Goal: Book appointment/travel/reservation

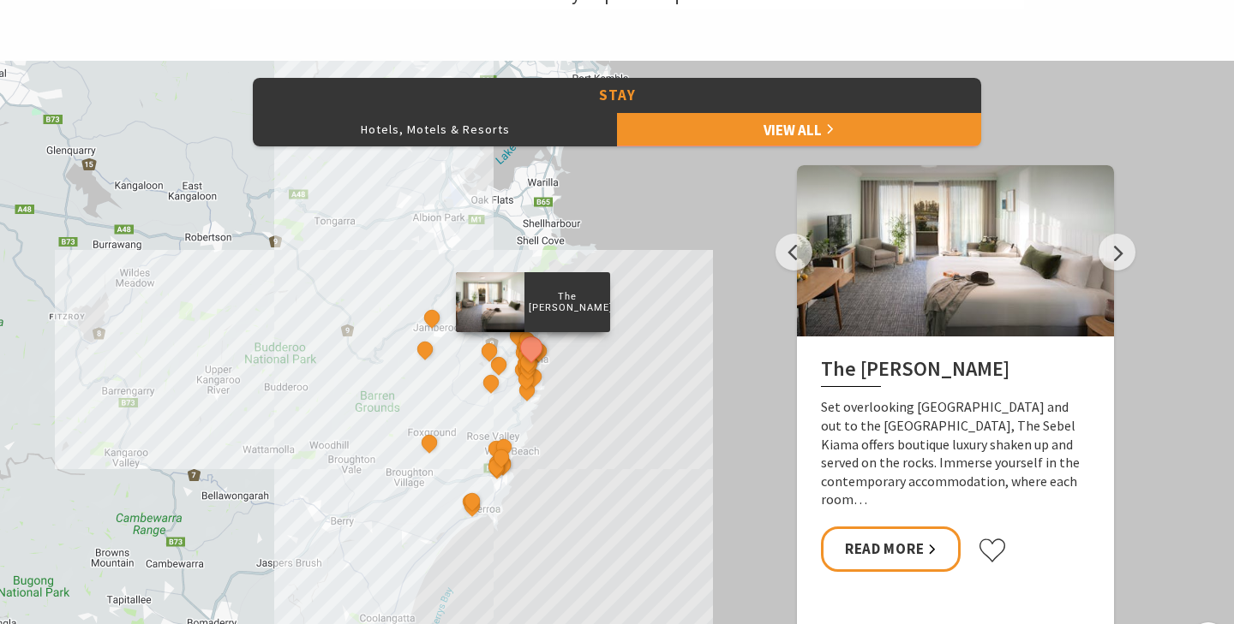
scroll to position [701, 0]
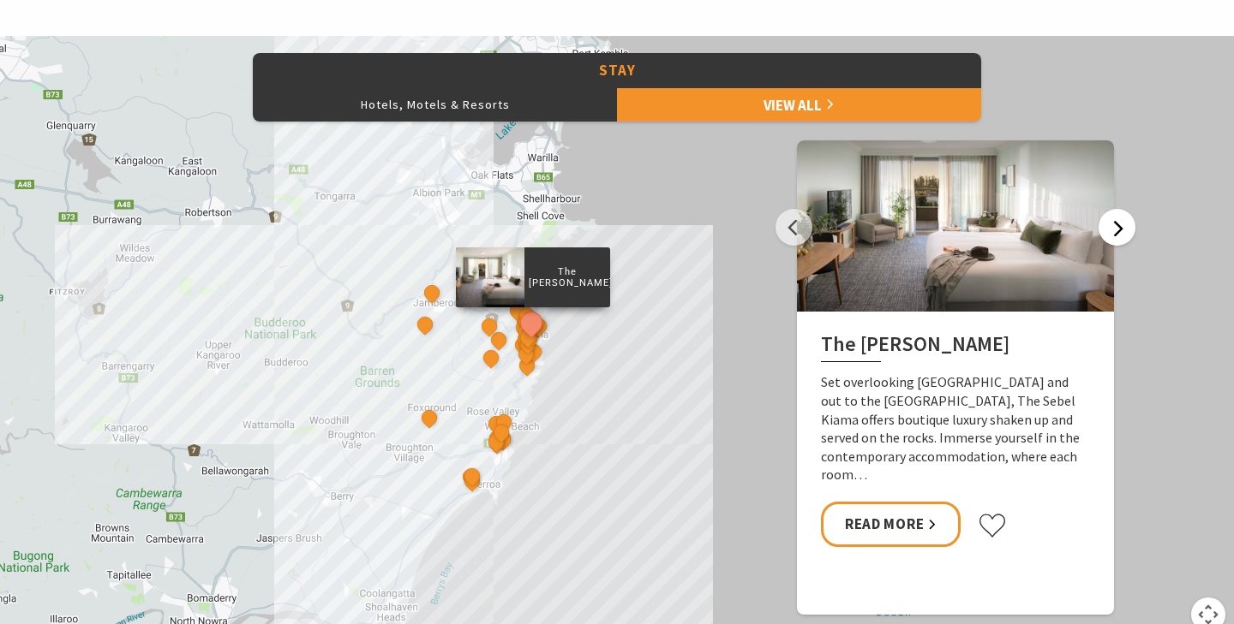
click at [1105, 224] on button "Next" at bounding box center [1116, 227] width 37 height 37
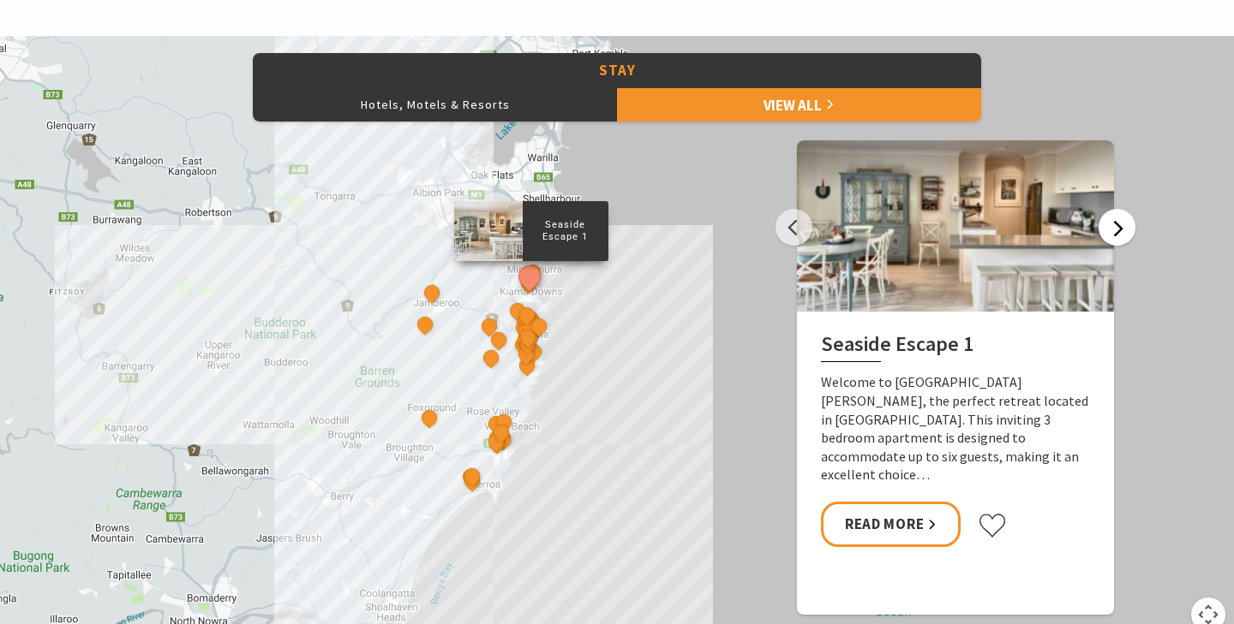
click at [1105, 224] on button "Next" at bounding box center [1116, 227] width 37 height 37
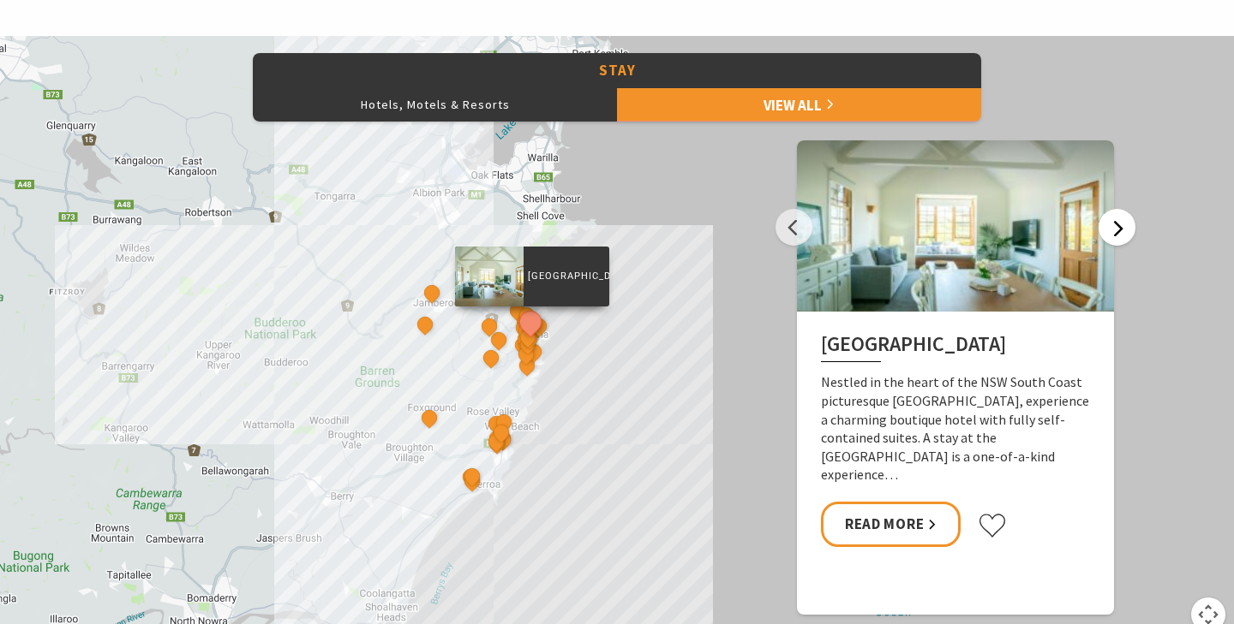
click at [1105, 224] on button "Next" at bounding box center [1116, 227] width 37 height 37
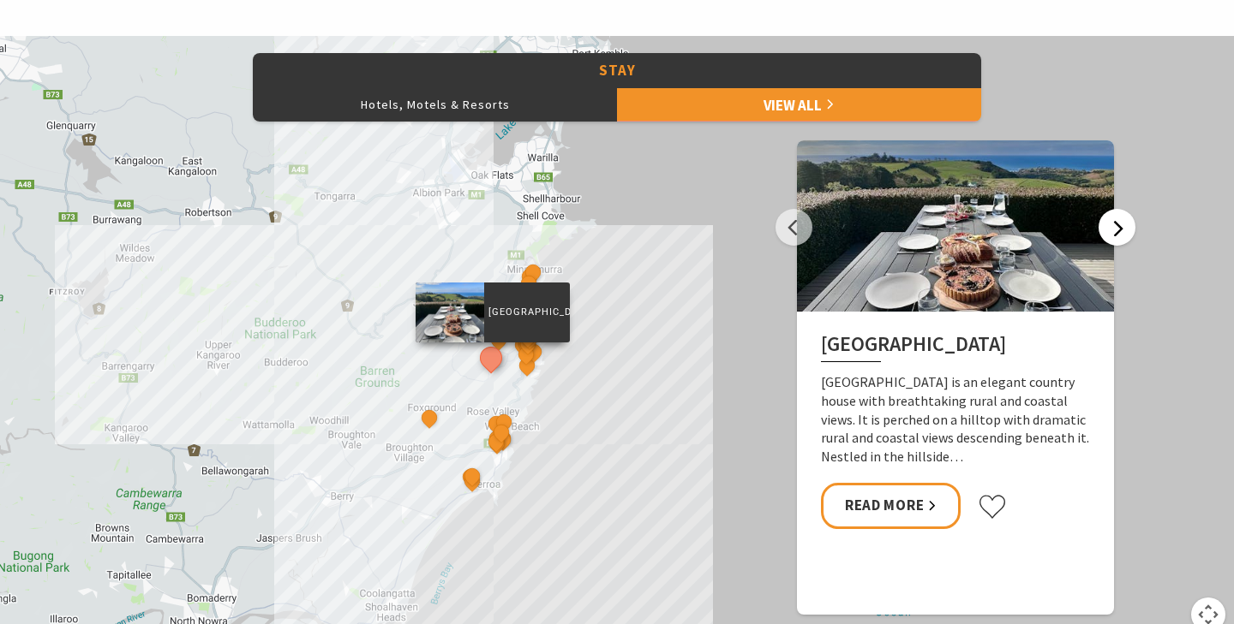
click at [1105, 224] on button "Next" at bounding box center [1116, 227] width 37 height 37
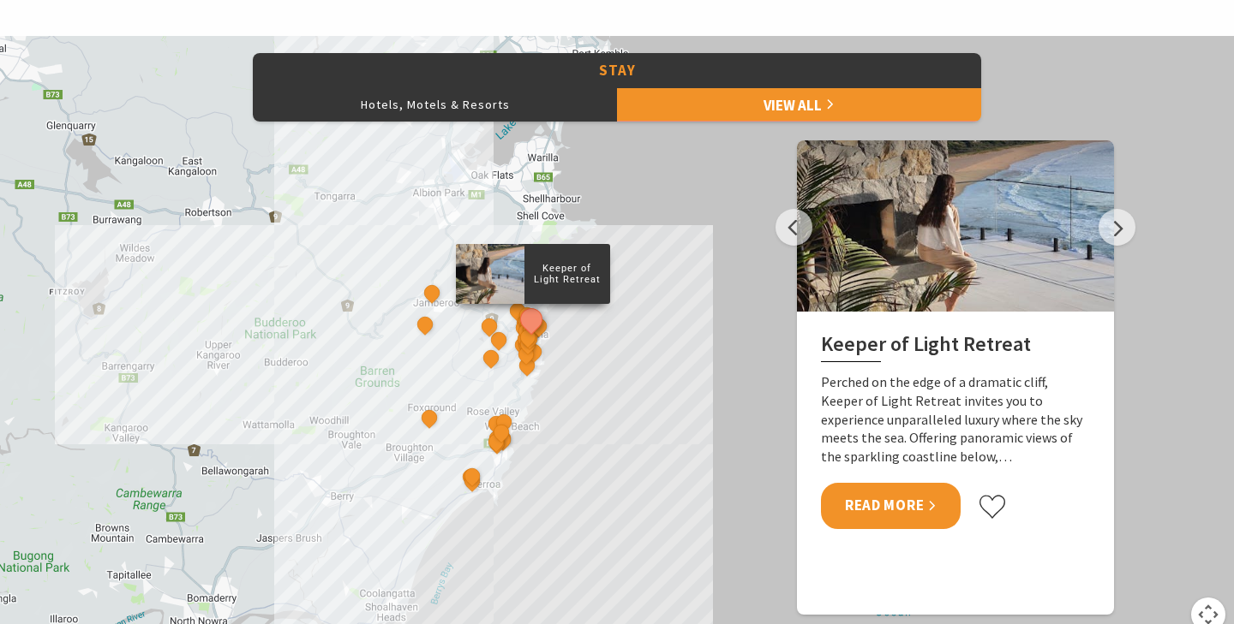
click at [905, 502] on link "Read More" at bounding box center [891, 505] width 140 height 45
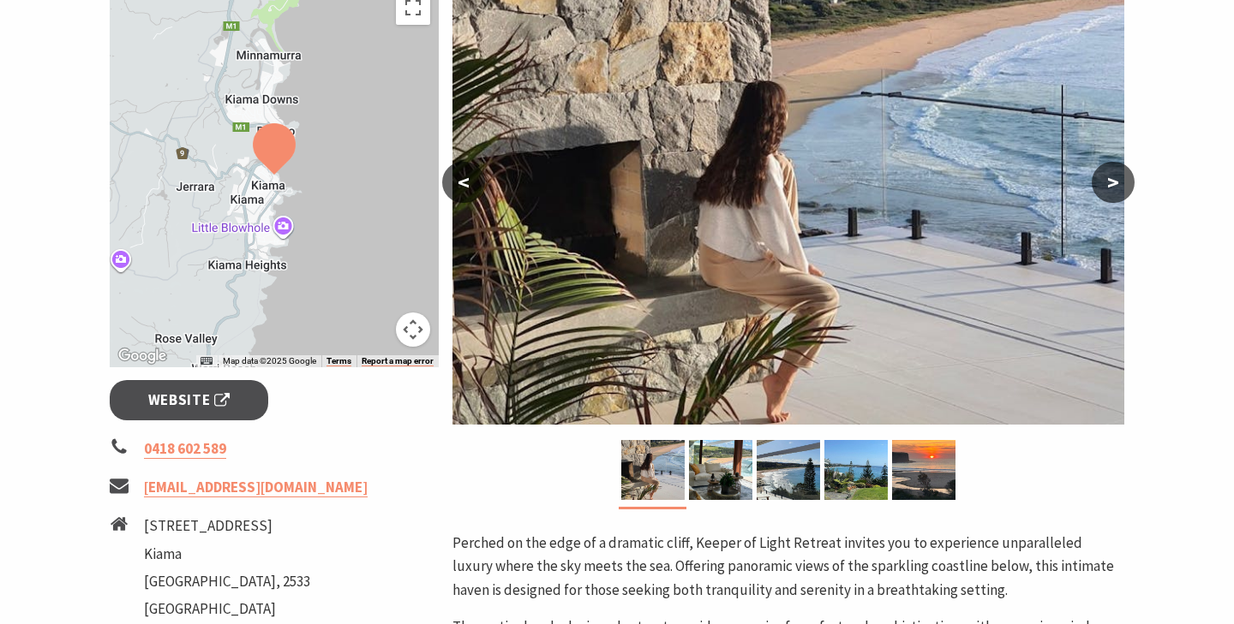
scroll to position [372, 0]
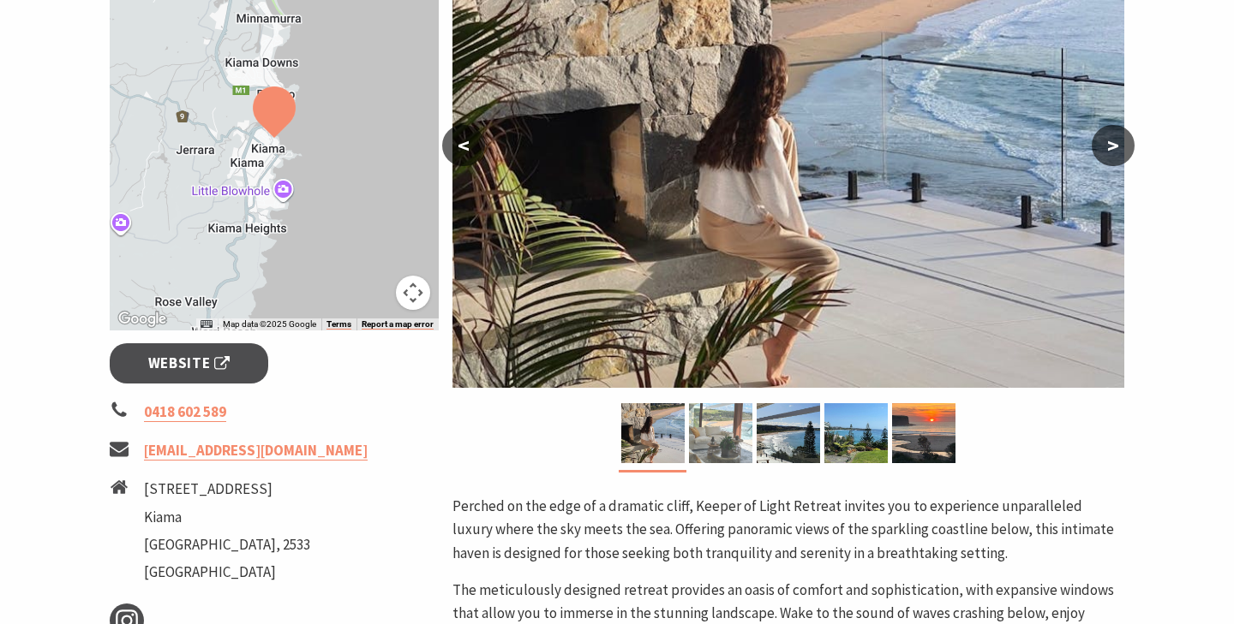
click at [701, 434] on img at bounding box center [720, 433] width 63 height 60
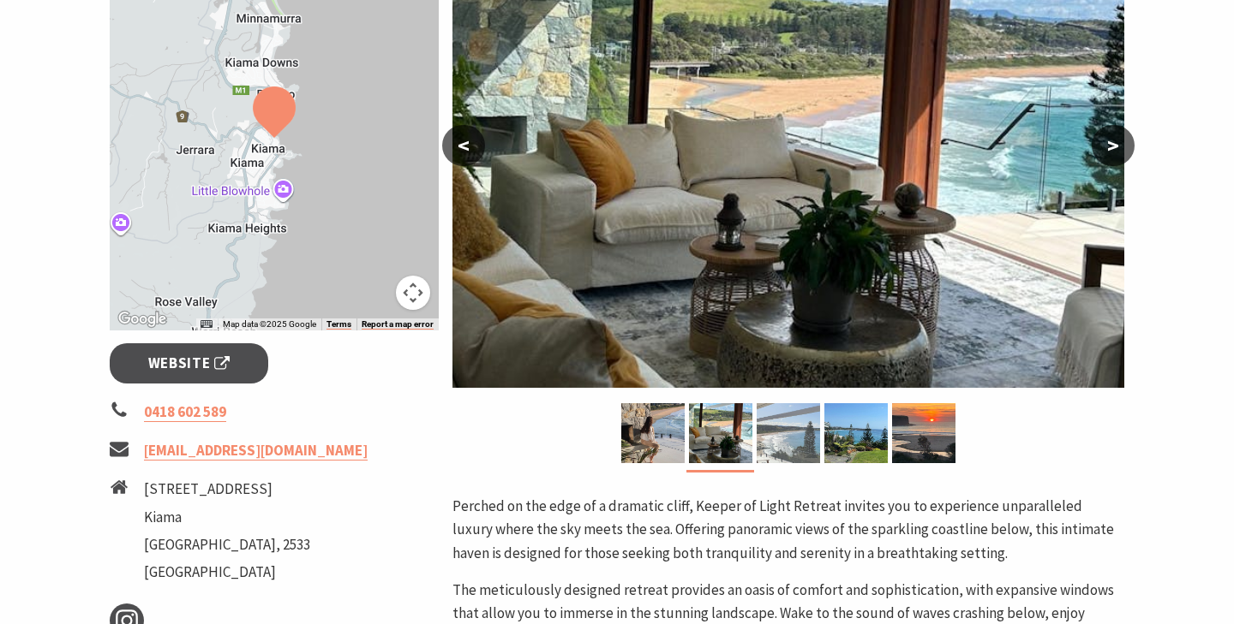
click at [774, 430] on img at bounding box center [787, 433] width 63 height 60
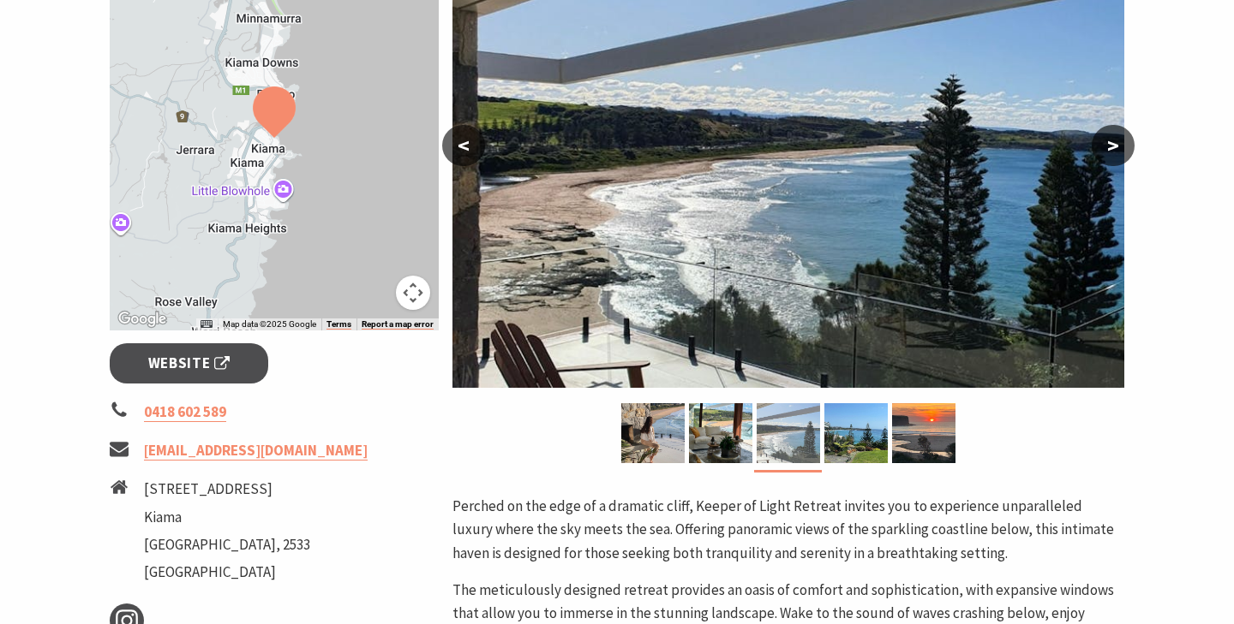
click at [816, 438] on img at bounding box center [787, 433] width 63 height 60
click at [850, 445] on img at bounding box center [855, 433] width 63 height 60
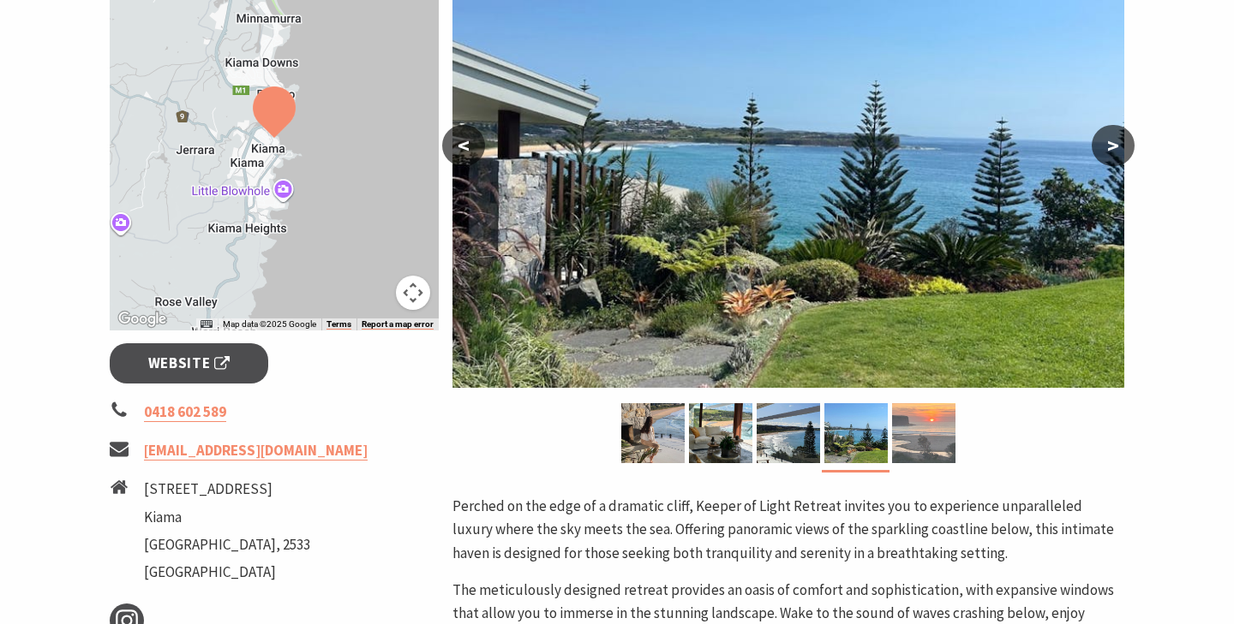
click at [900, 445] on img at bounding box center [923, 433] width 63 height 60
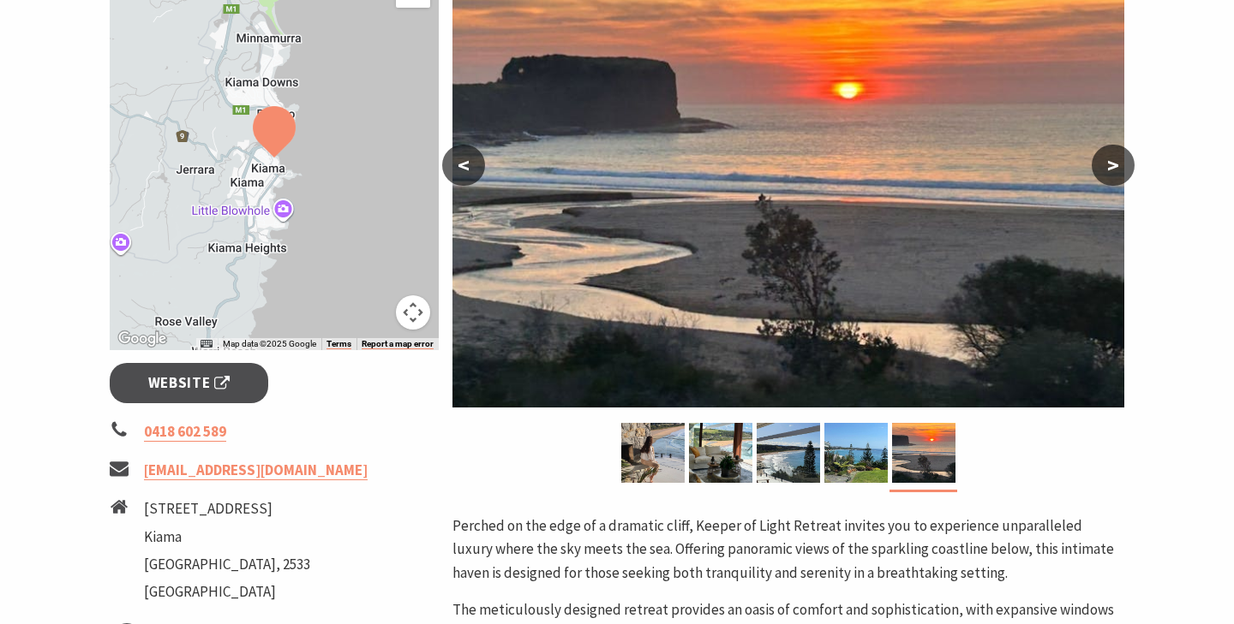
scroll to position [355, 0]
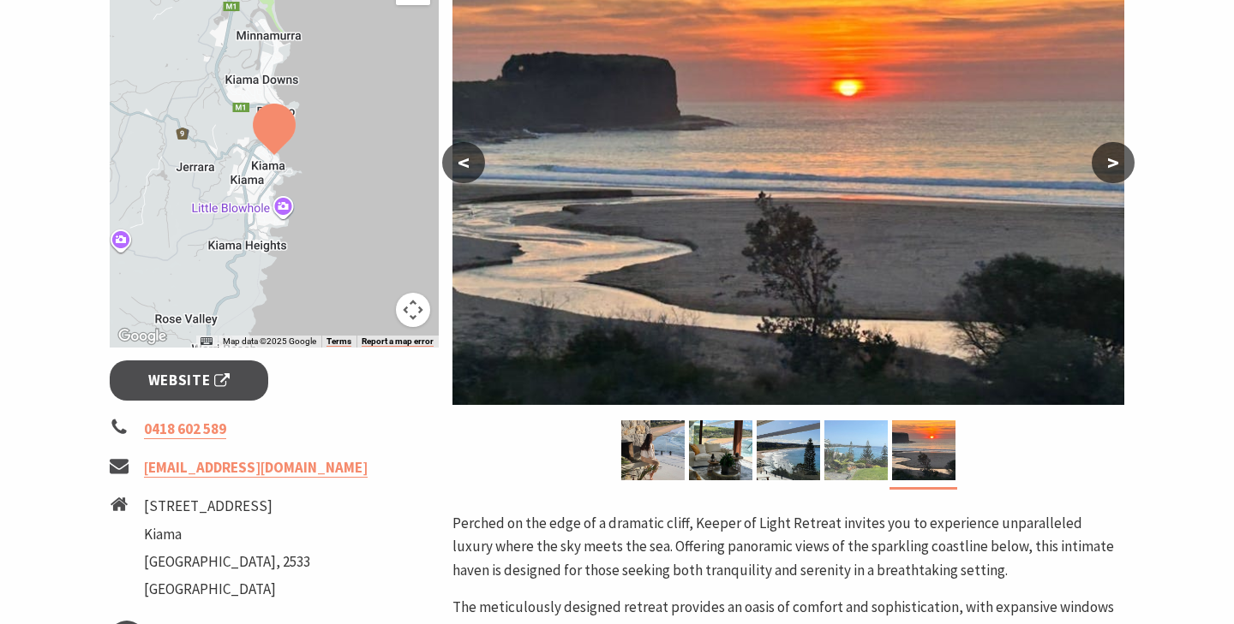
click at [831, 470] on img at bounding box center [855, 451] width 63 height 60
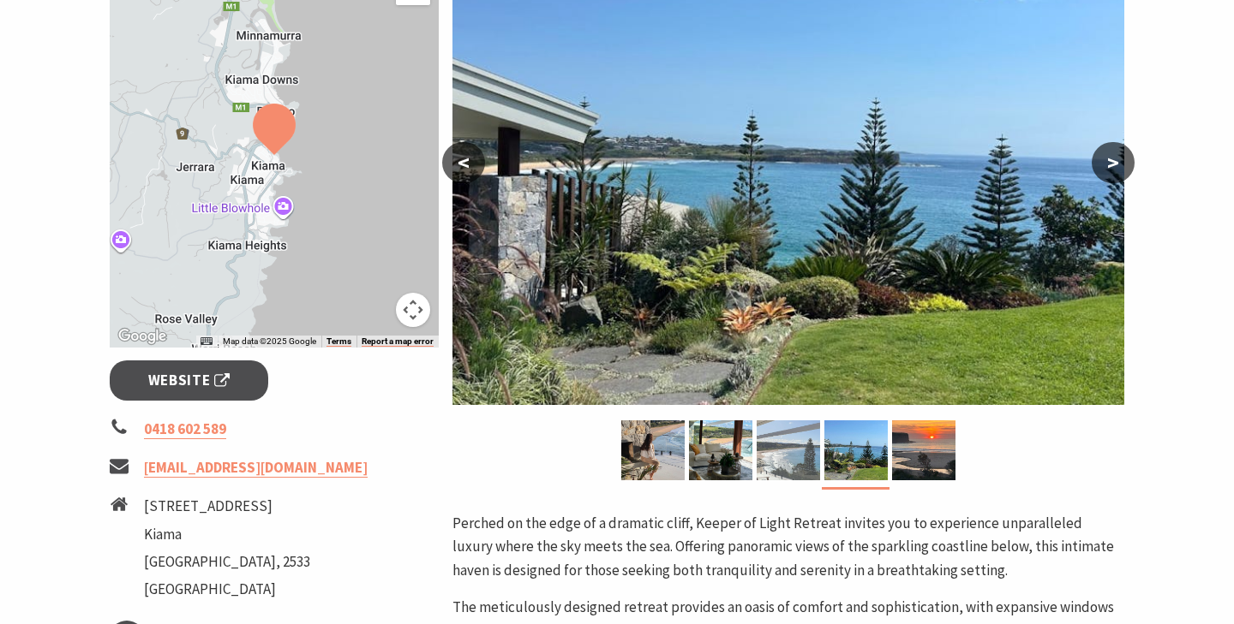
click at [803, 451] on img at bounding box center [787, 451] width 63 height 60
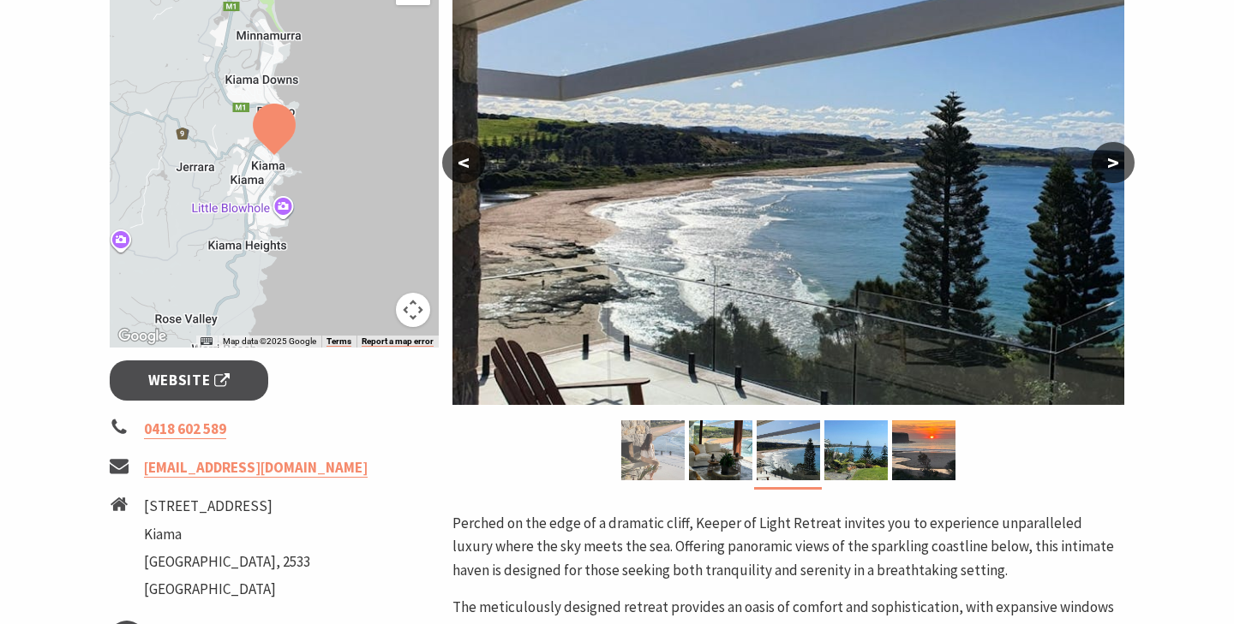
click at [660, 466] on img at bounding box center [652, 451] width 63 height 60
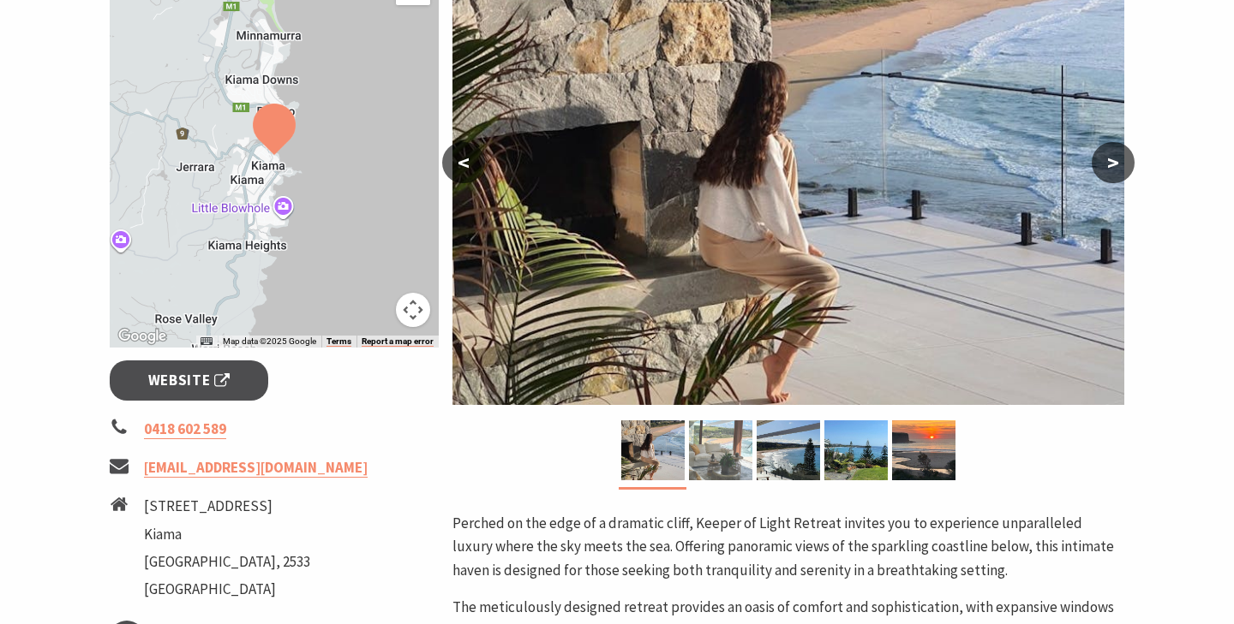
click at [739, 462] on img at bounding box center [720, 451] width 63 height 60
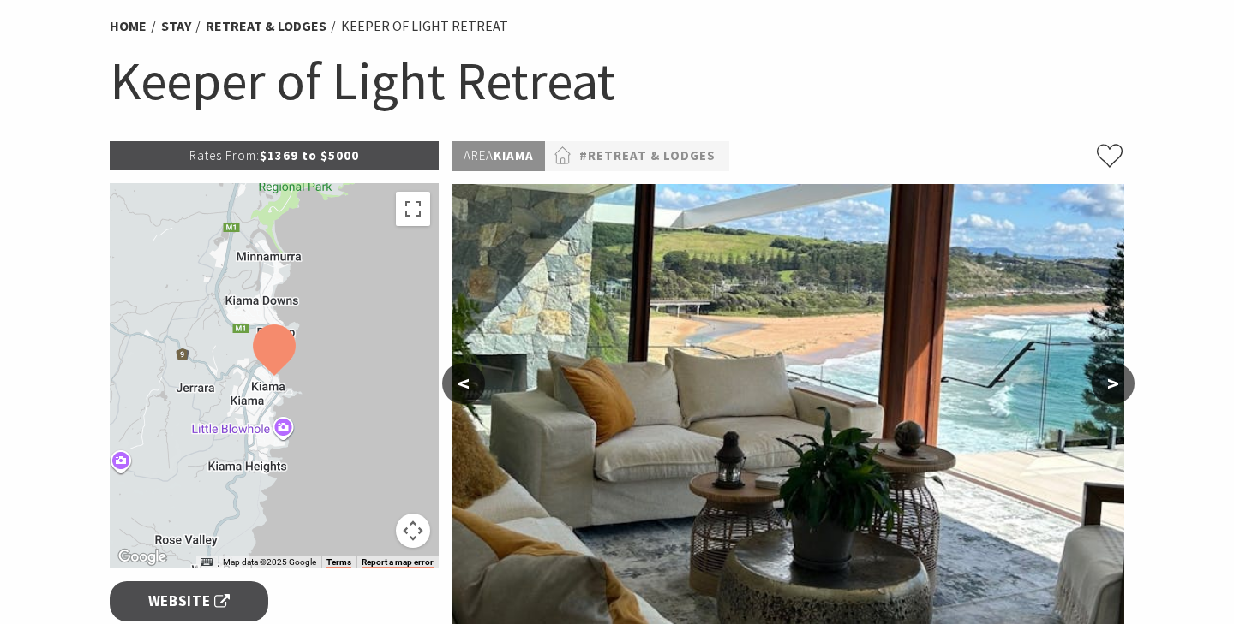
scroll to position [0, 0]
